Goal: Task Accomplishment & Management: Use online tool/utility

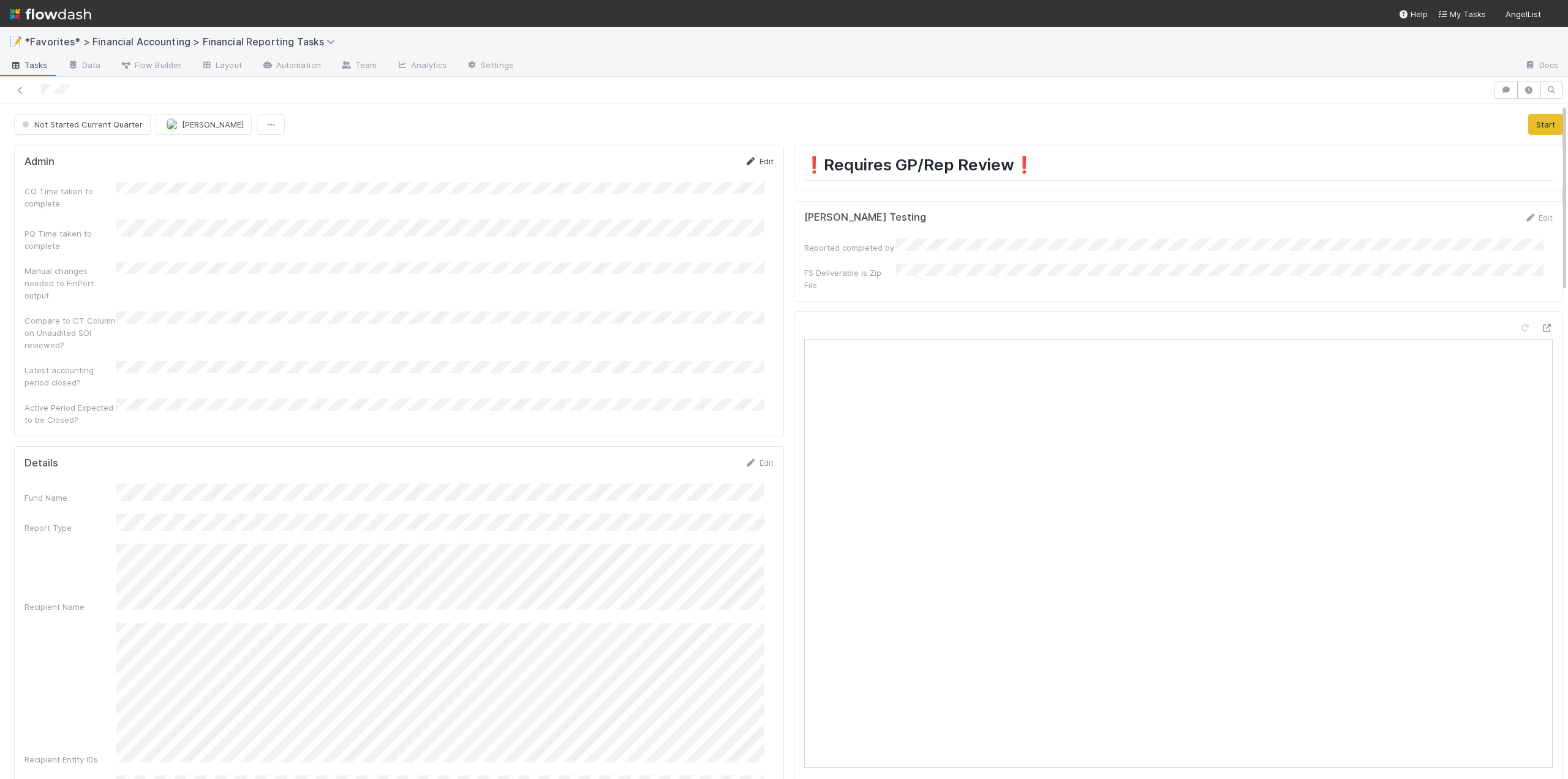
click at [754, 164] on link "Edit" at bounding box center [759, 161] width 29 height 10
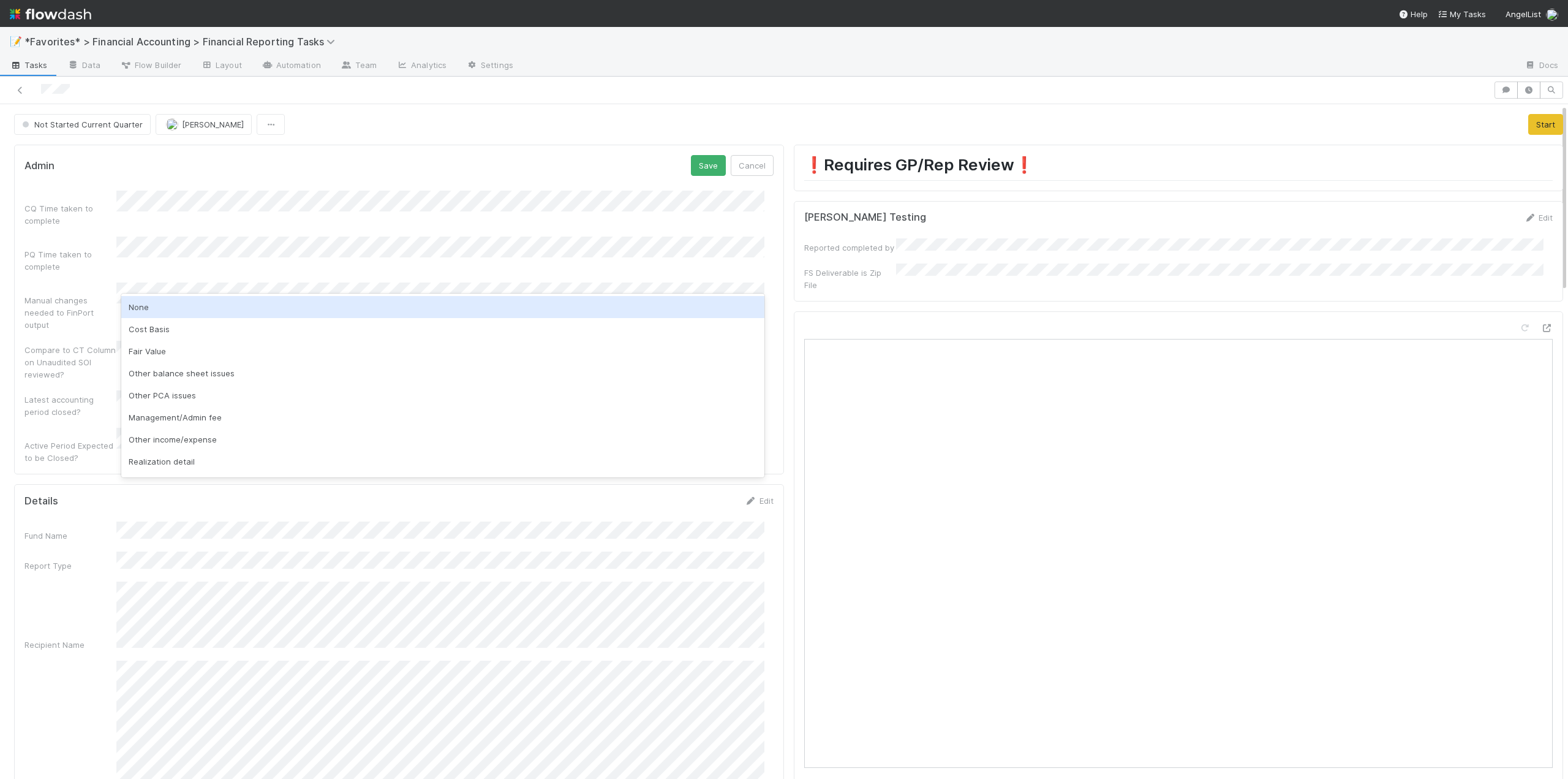
click at [153, 305] on div "None" at bounding box center [443, 307] width 643 height 22
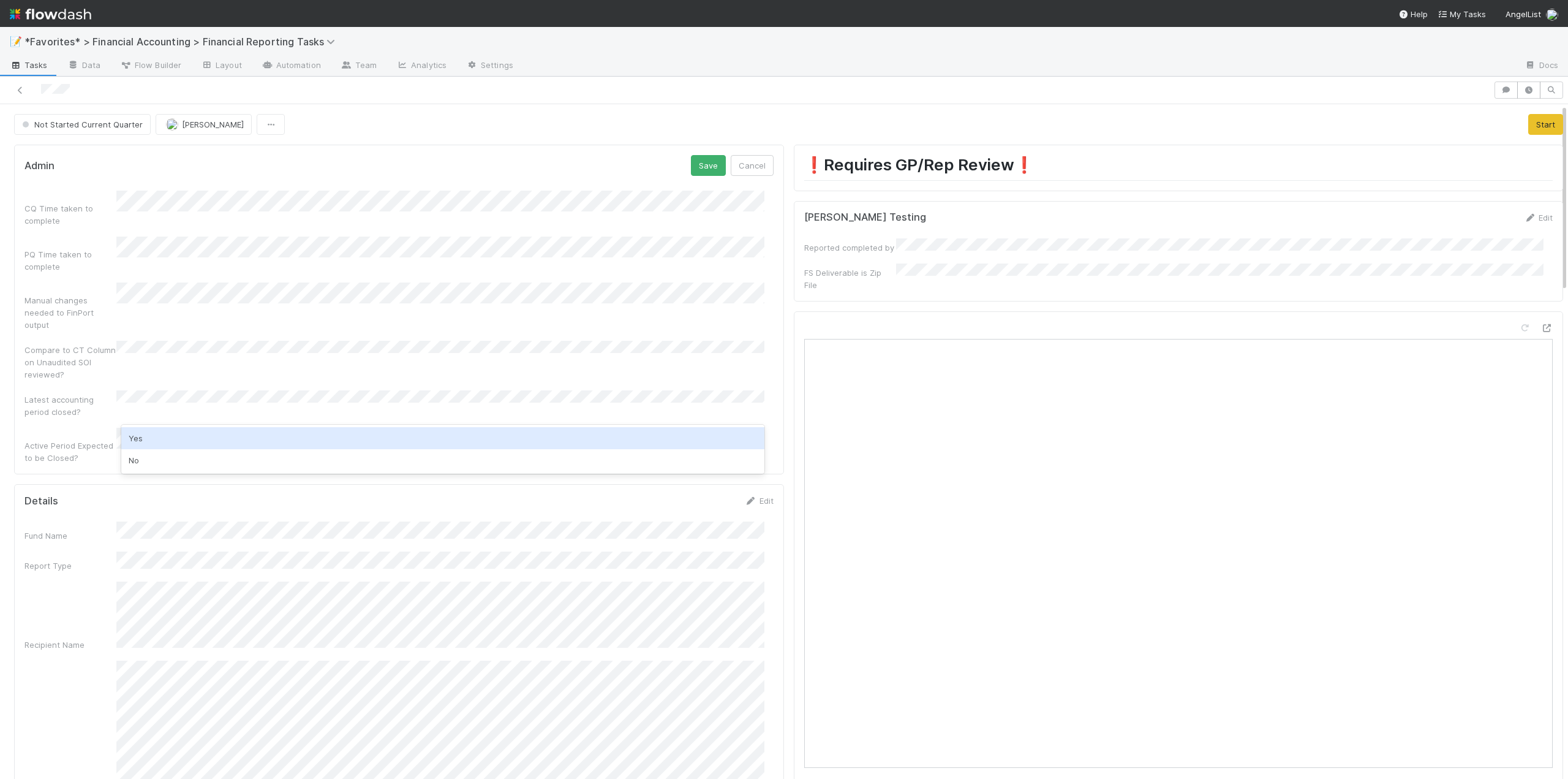
click at [148, 437] on div "Yes" at bounding box center [443, 438] width 643 height 22
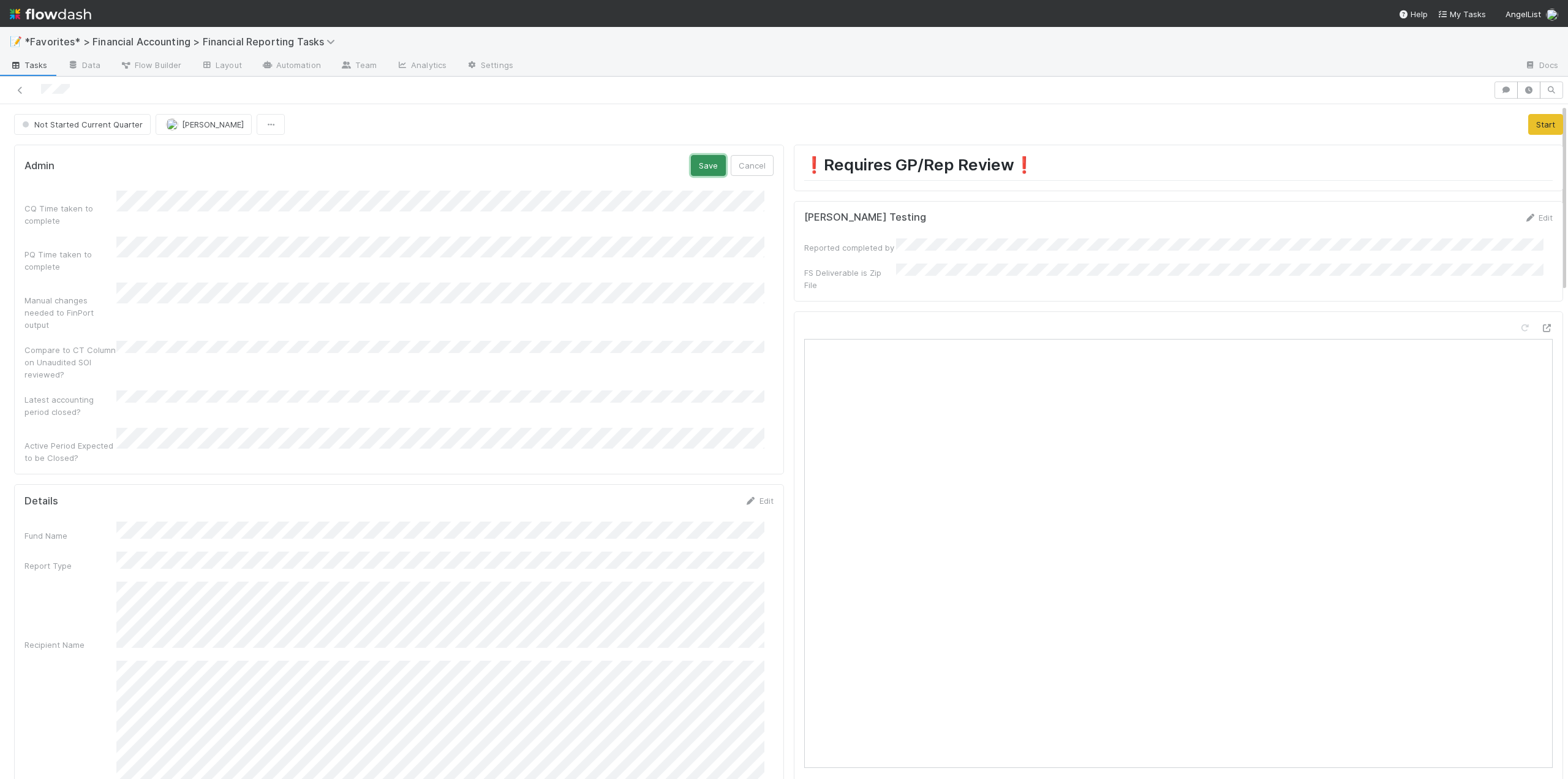
click at [706, 167] on button "Save" at bounding box center [708, 165] width 35 height 21
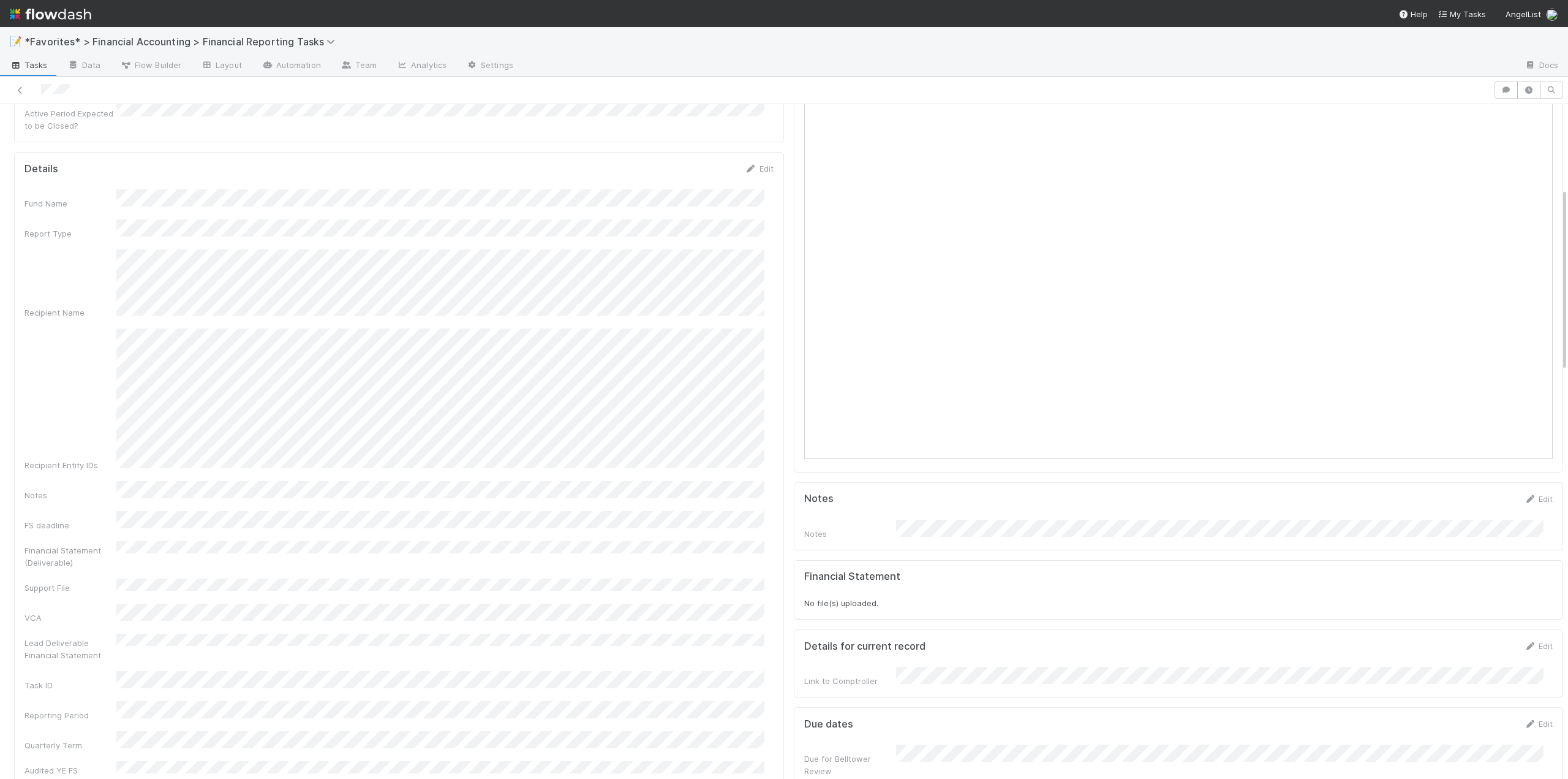
scroll to position [245, 0]
click at [760, 227] on link "Edit" at bounding box center [759, 232] width 29 height 10
click at [699, 165] on button "Save" at bounding box center [708, 175] width 35 height 21
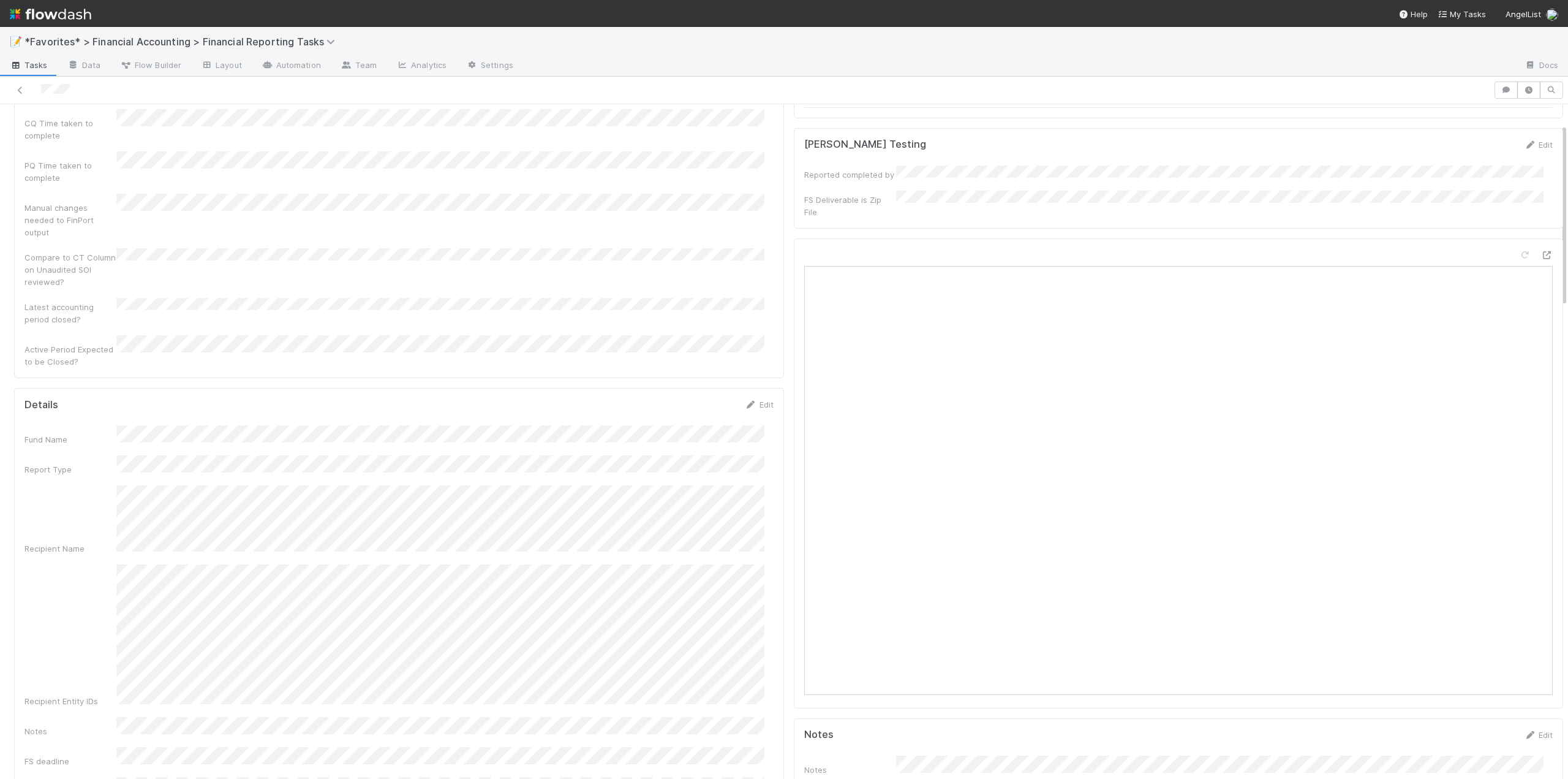
scroll to position [0, 0]
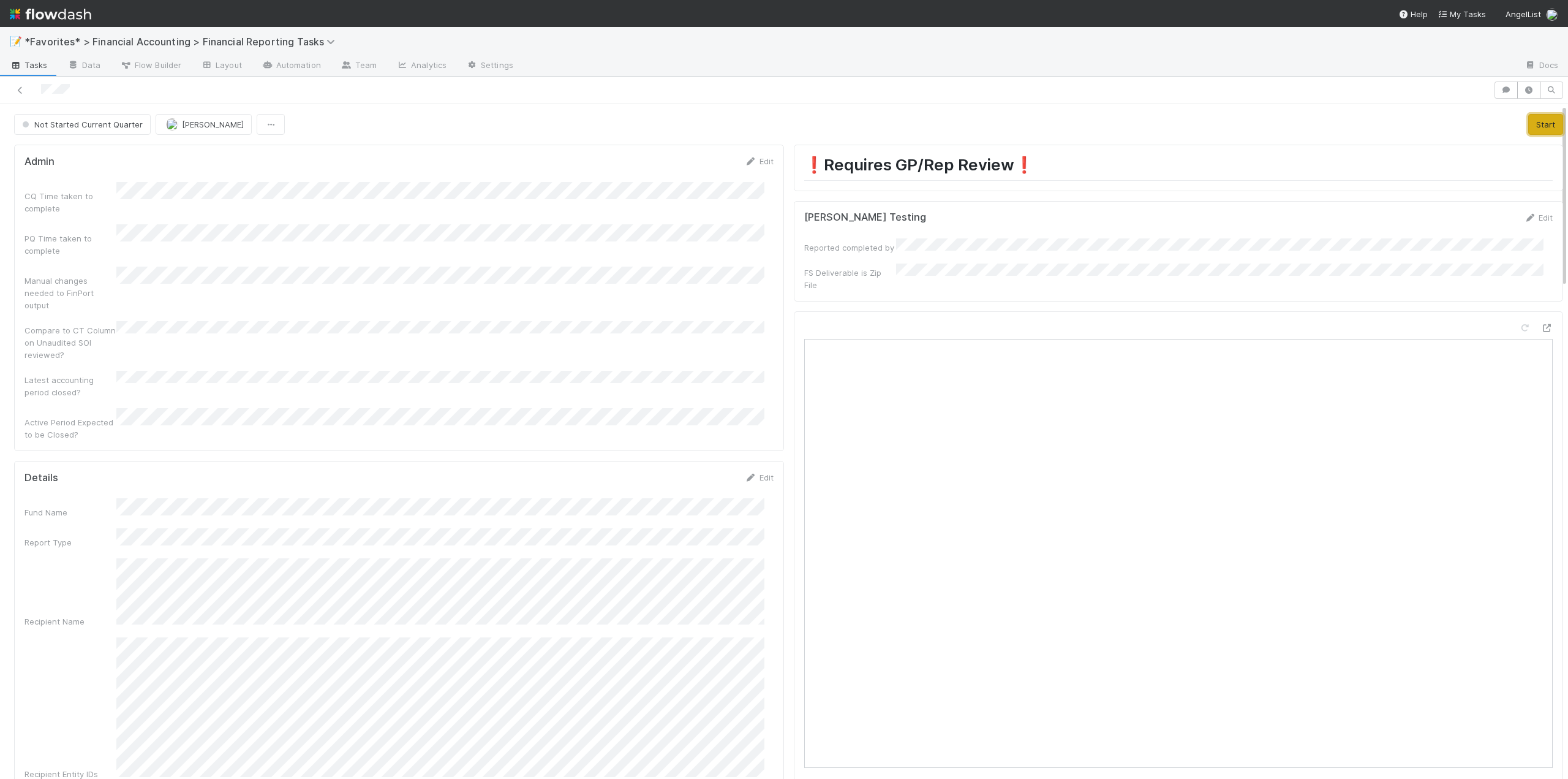
click at [1534, 129] on button "Start" at bounding box center [1545, 124] width 35 height 21
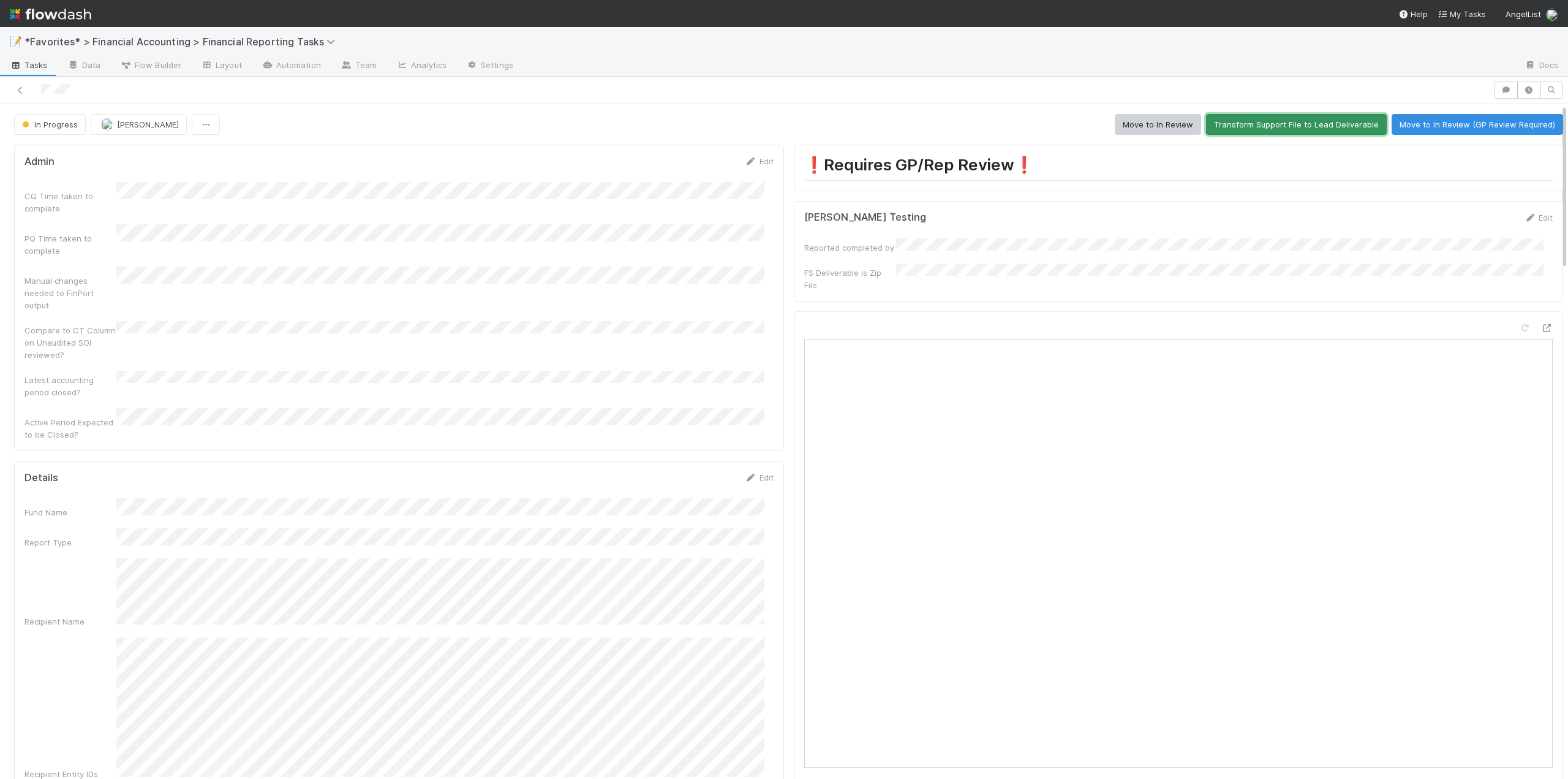
click at [1291, 129] on button "Transform Support File to Lead Deliverable" at bounding box center [1297, 124] width 181 height 21
click at [1432, 128] on button "Move to In Review (GP Review Required)" at bounding box center [1478, 124] width 171 height 21
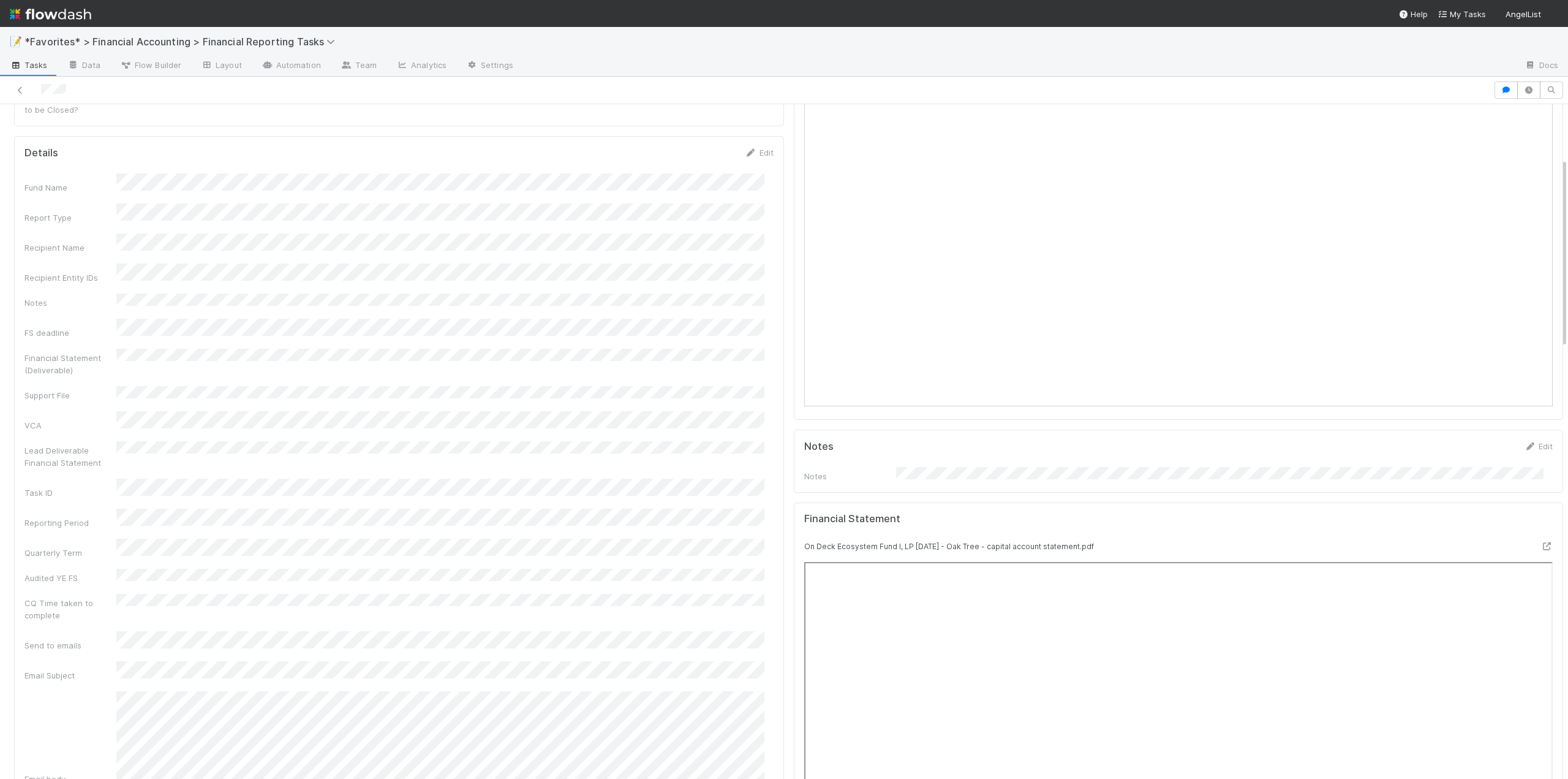
scroll to position [192, 0]
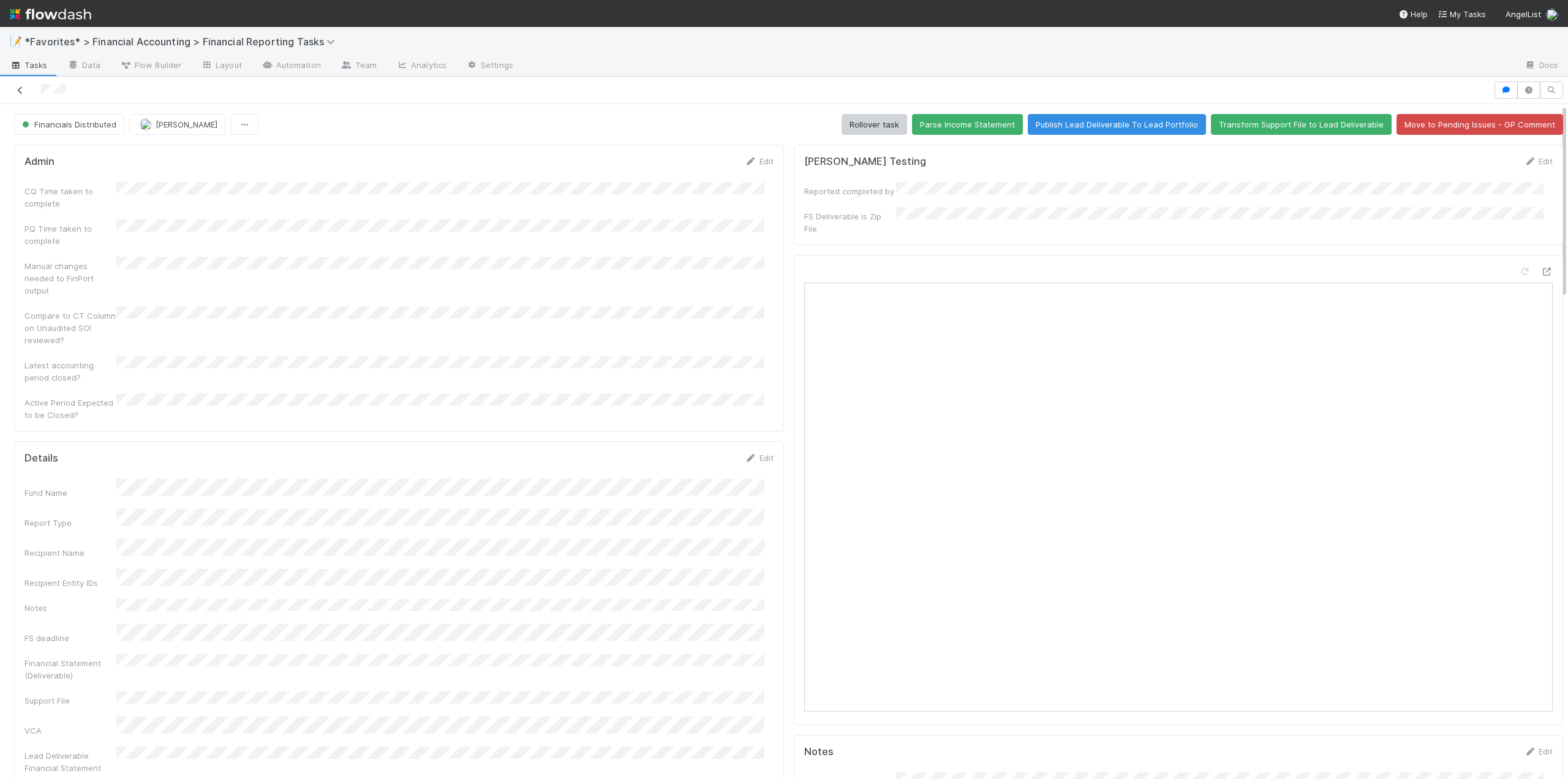
click at [22, 93] on icon at bounding box center [20, 90] width 12 height 8
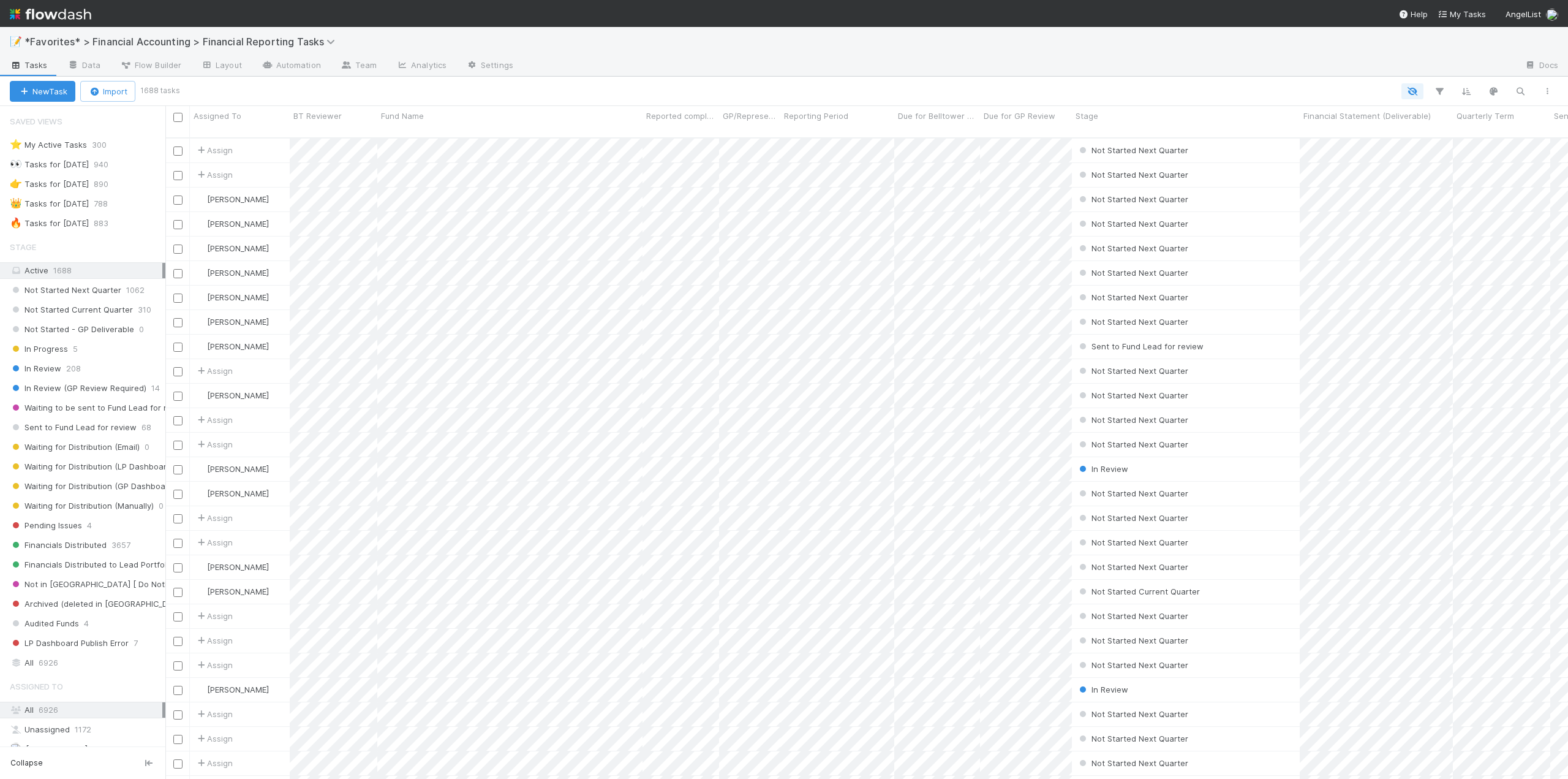
scroll to position [642, 1394]
click at [62, 224] on div "🔥 Tasks for [DATE]" at bounding box center [49, 224] width 79 height 16
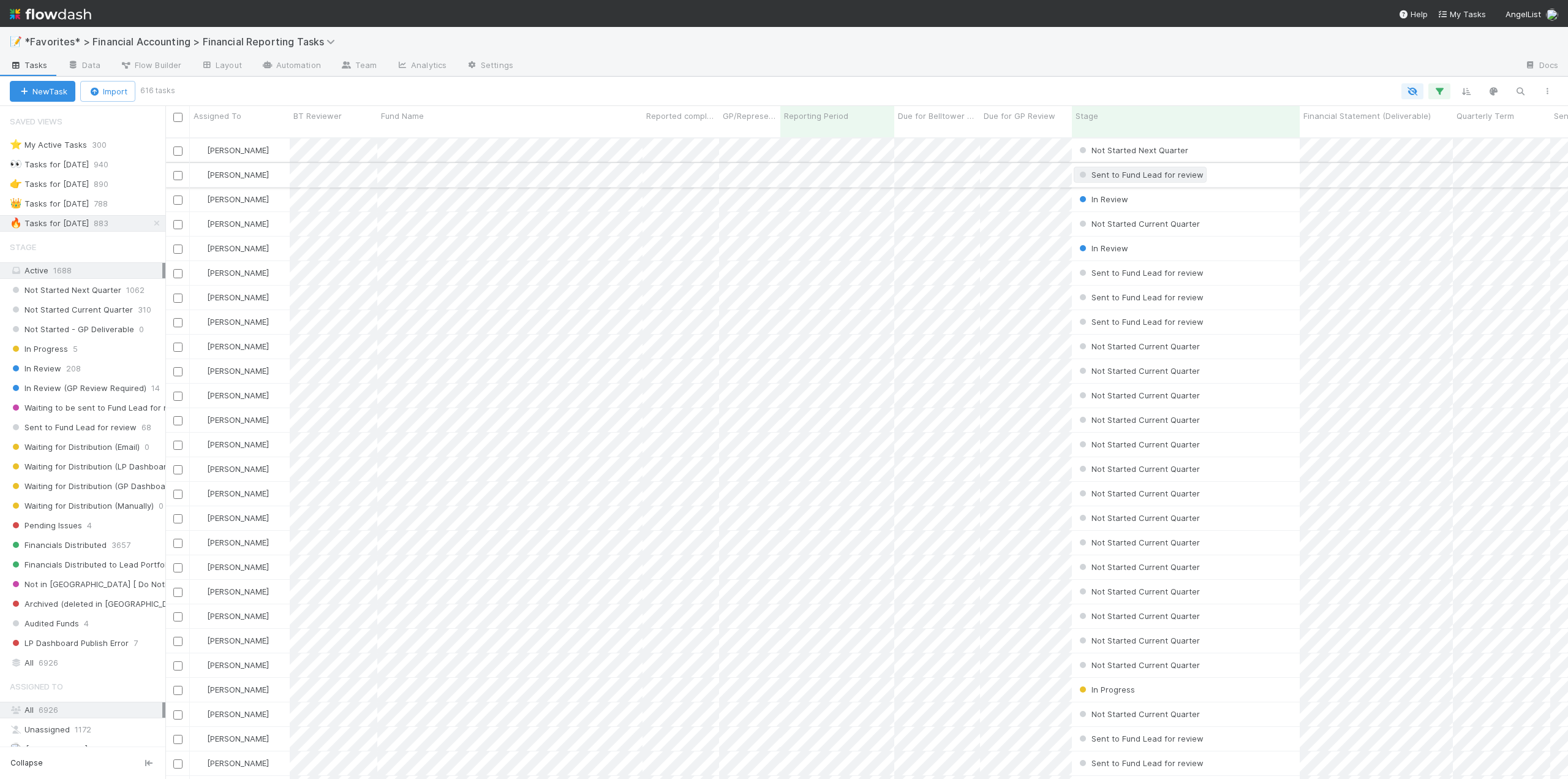
scroll to position [642, 1394]
click at [1521, 93] on icon "button" at bounding box center [1520, 91] width 12 height 11
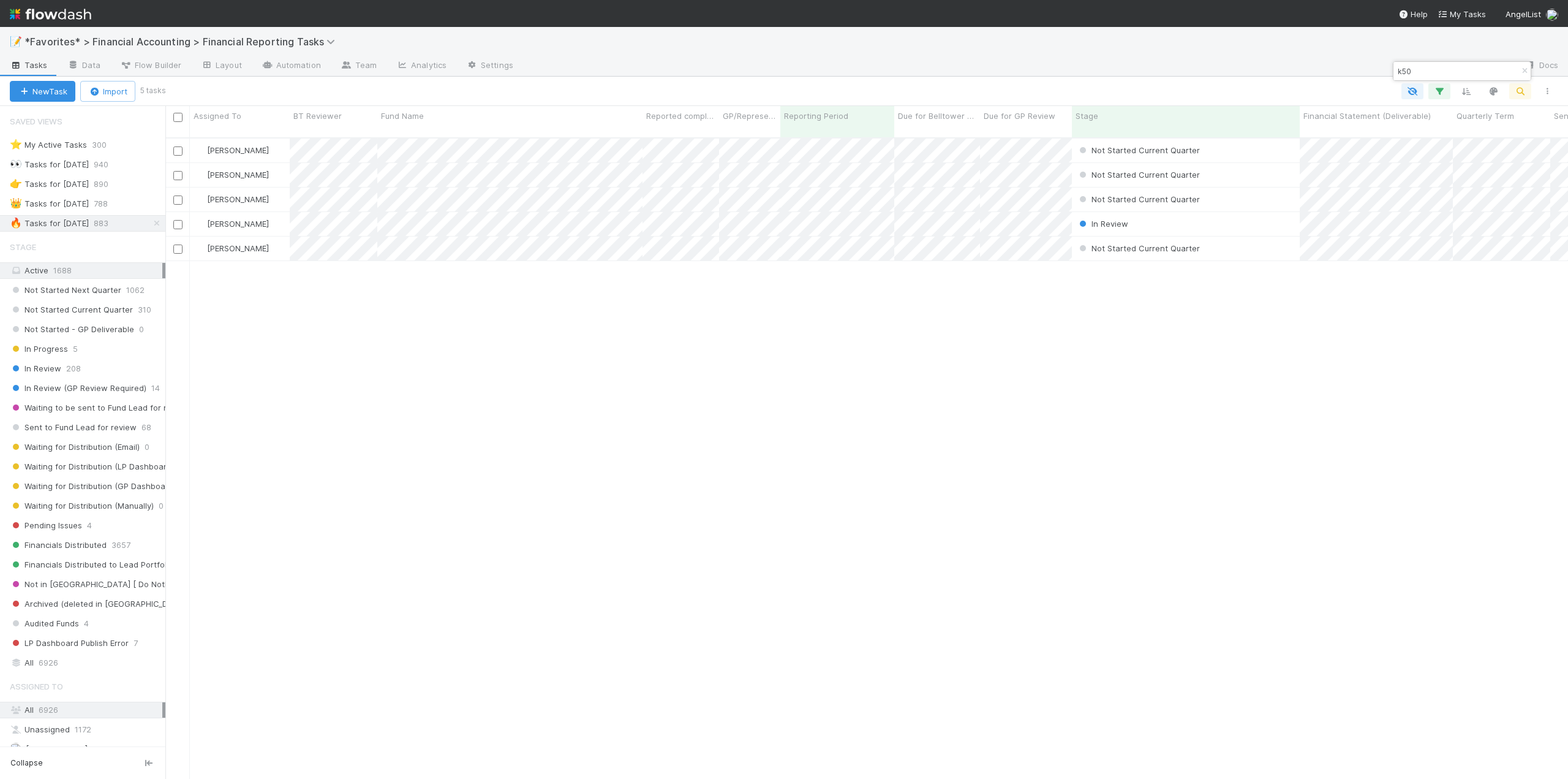
type input "k50"
click at [973, 342] on div "[PERSON_NAME] Not Started Current Quarter [DATE] 2:09:57 AM [DATE] 11:16:20 AM …" at bounding box center [866, 464] width 1403 height 650
